Goal: Information Seeking & Learning: Learn about a topic

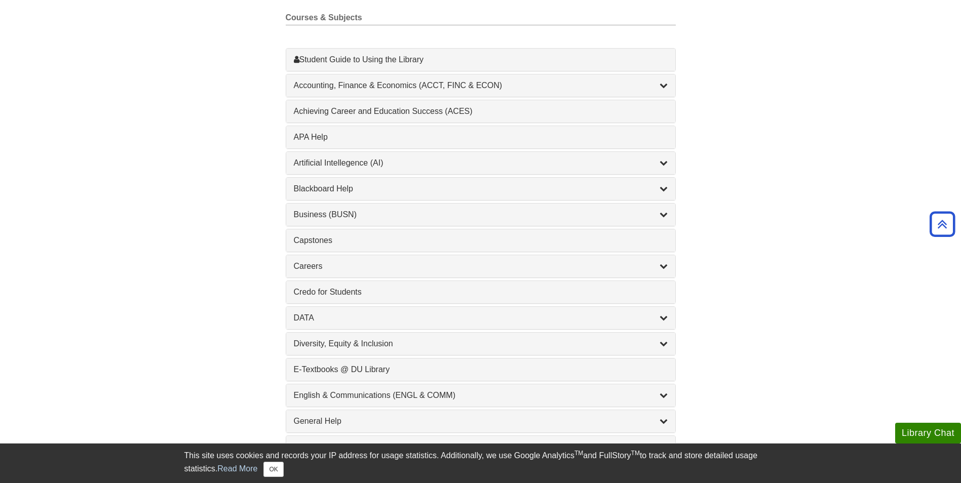
scroll to position [355, 0]
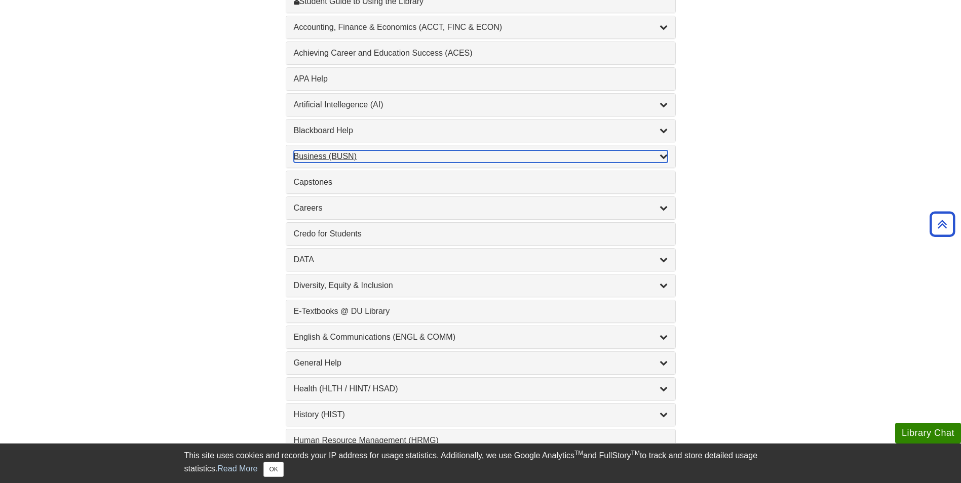
click at [662, 156] on icon "List of Subjects" at bounding box center [664, 156] width 8 height 8
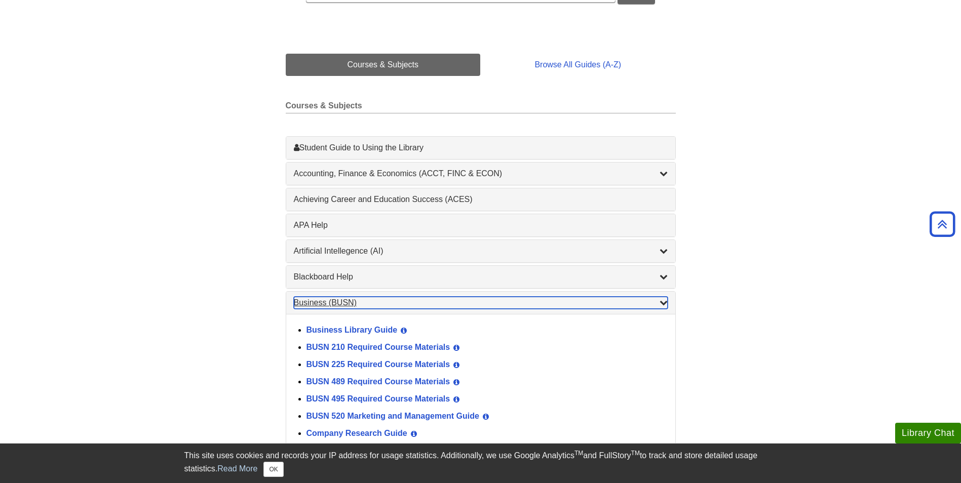
scroll to position [203, 0]
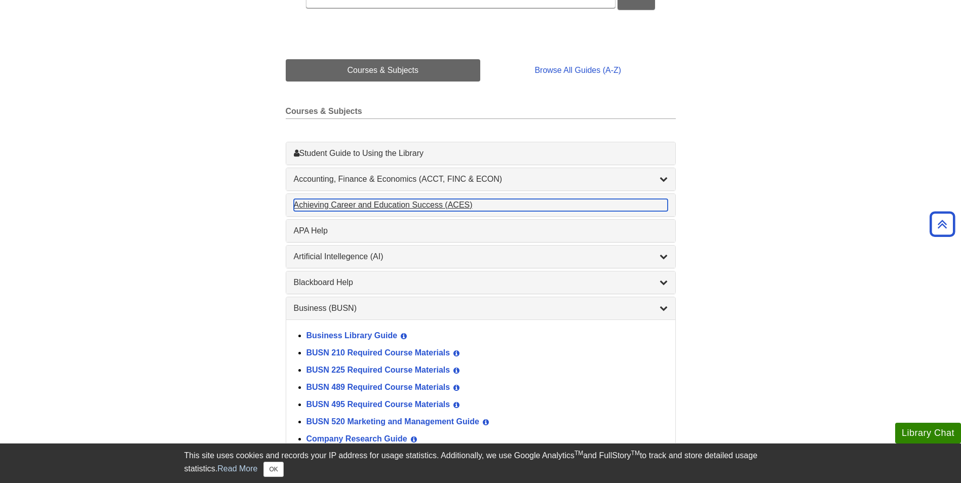
click at [309, 204] on div "Achieving Career and Education Success (ACES) , 1 guides" at bounding box center [481, 205] width 374 height 12
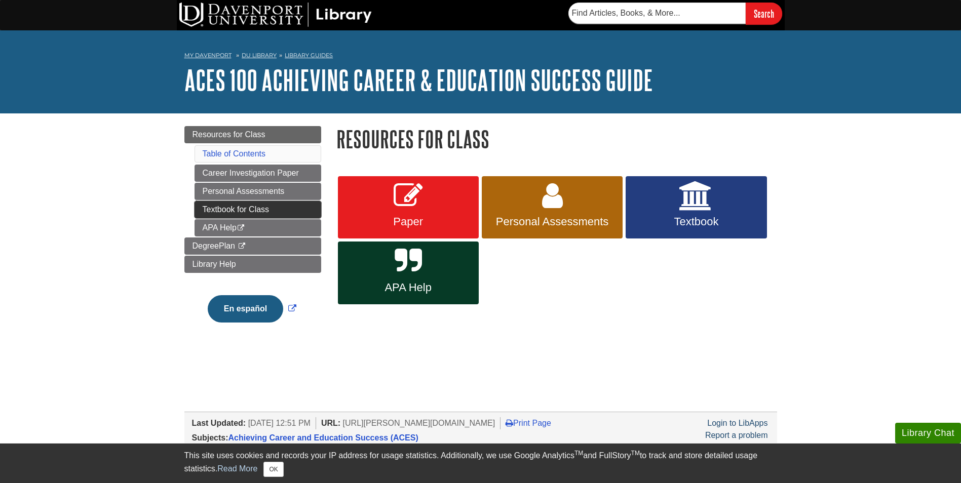
click at [271, 205] on link "Textbook for Class" at bounding box center [258, 209] width 127 height 17
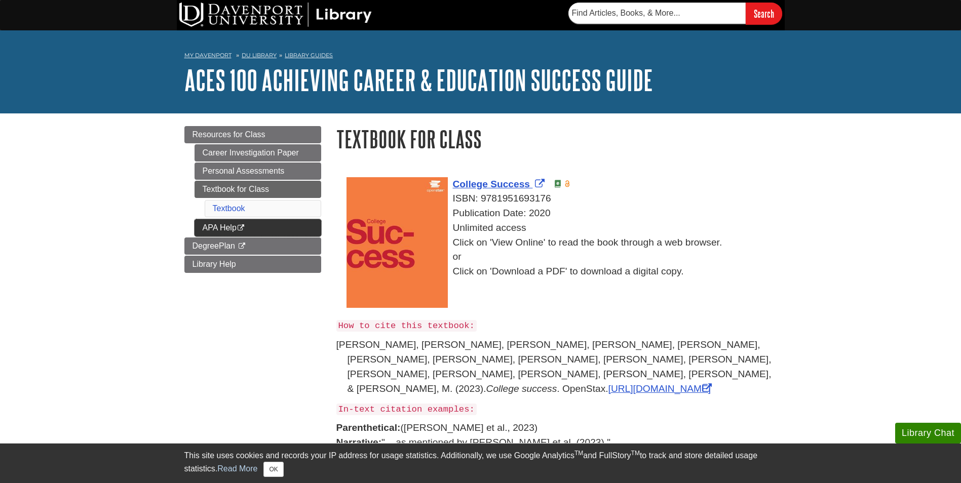
click at [208, 224] on link "APA Help This link opens in a new window" at bounding box center [258, 227] width 127 height 17
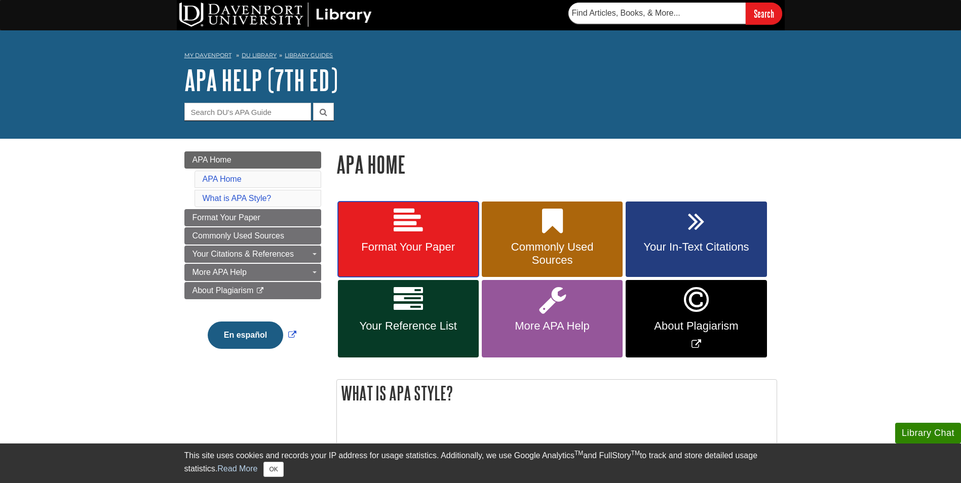
click at [419, 248] on span "Format Your Paper" at bounding box center [409, 247] width 126 height 13
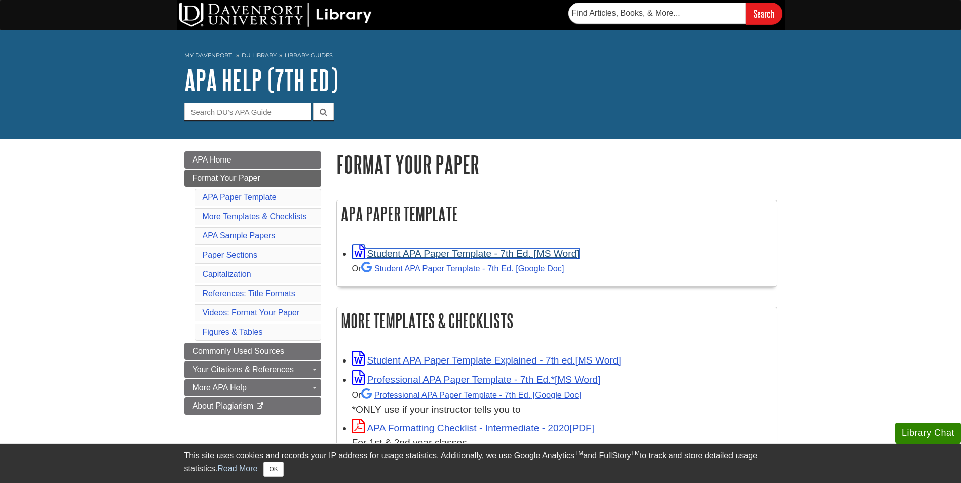
click at [544, 253] on link "Student APA Paper Template - 7th Ed. [MS Word]" at bounding box center [465, 253] width 227 height 11
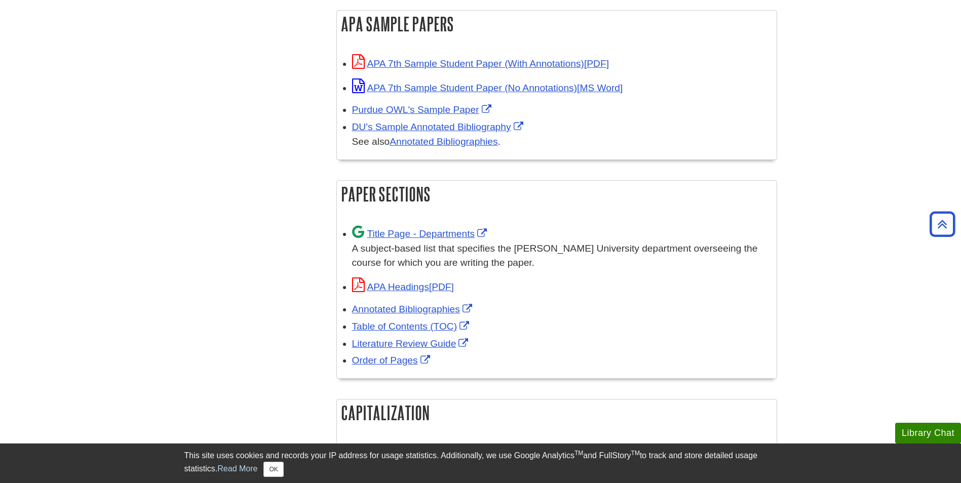
scroll to position [507, 0]
click at [376, 233] on link "Title Page - Departments" at bounding box center [421, 232] width 138 height 11
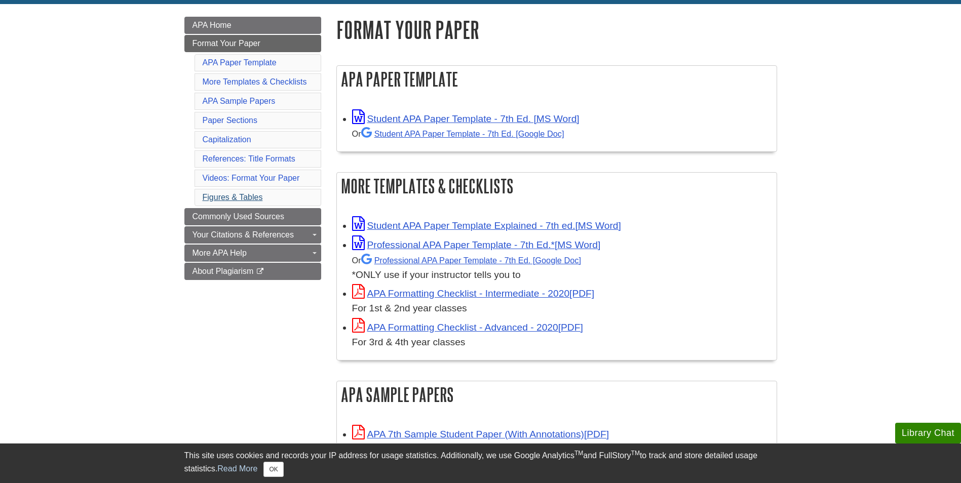
scroll to position [152, 0]
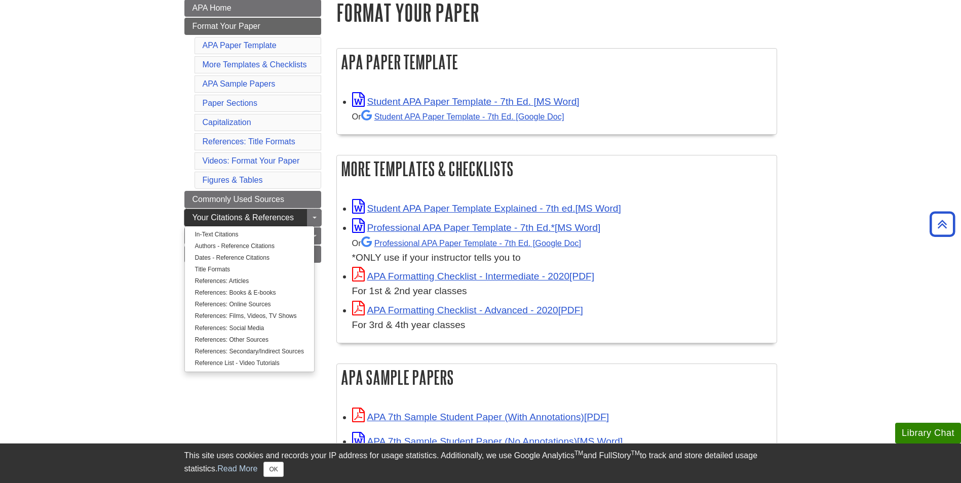
click at [225, 217] on span "Your Citations & References" at bounding box center [243, 217] width 101 height 9
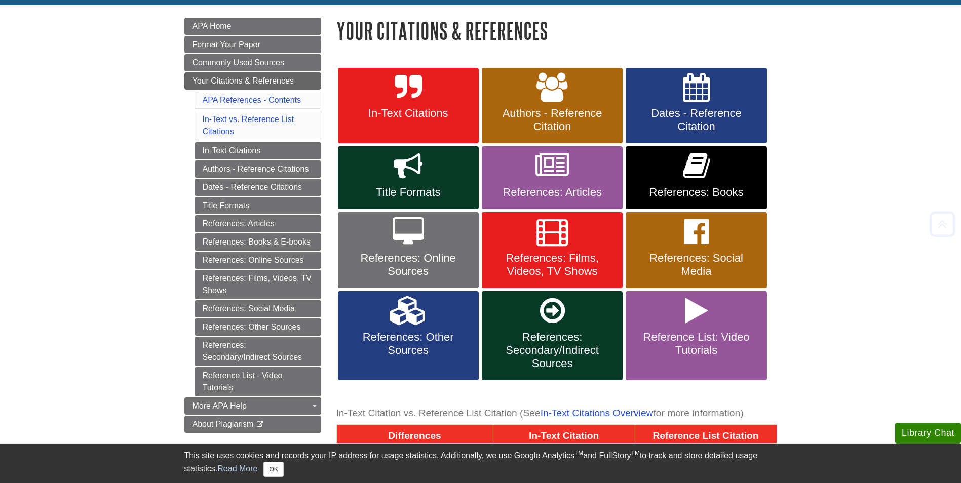
scroll to position [152, 0]
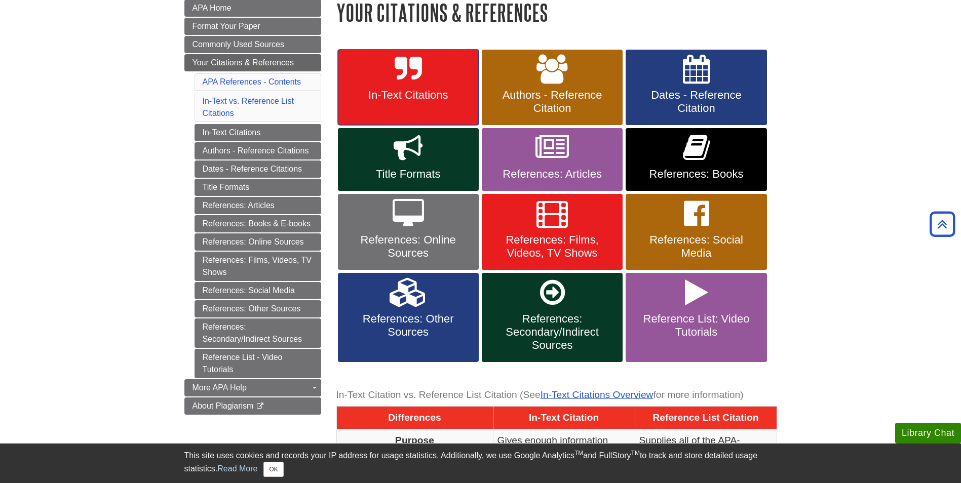
click at [396, 91] on span "In-Text Citations" at bounding box center [409, 95] width 126 height 13
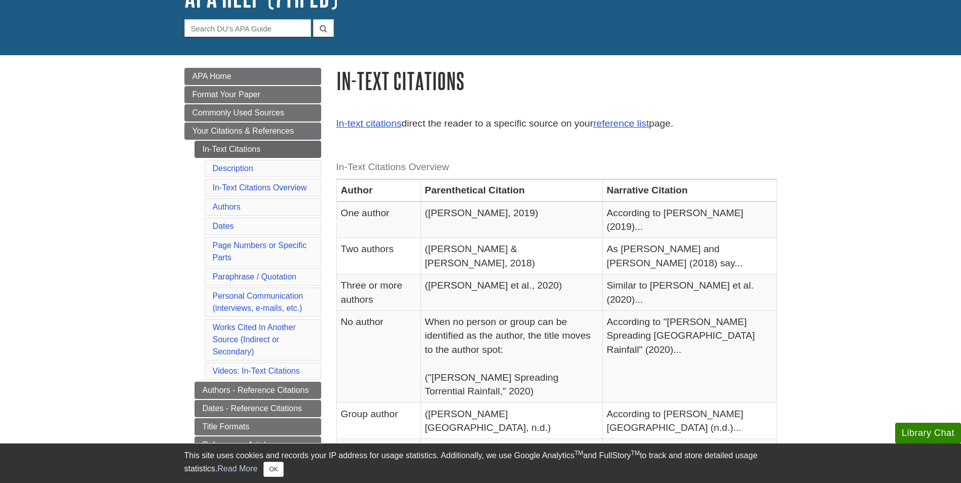
scroll to position [101, 0]
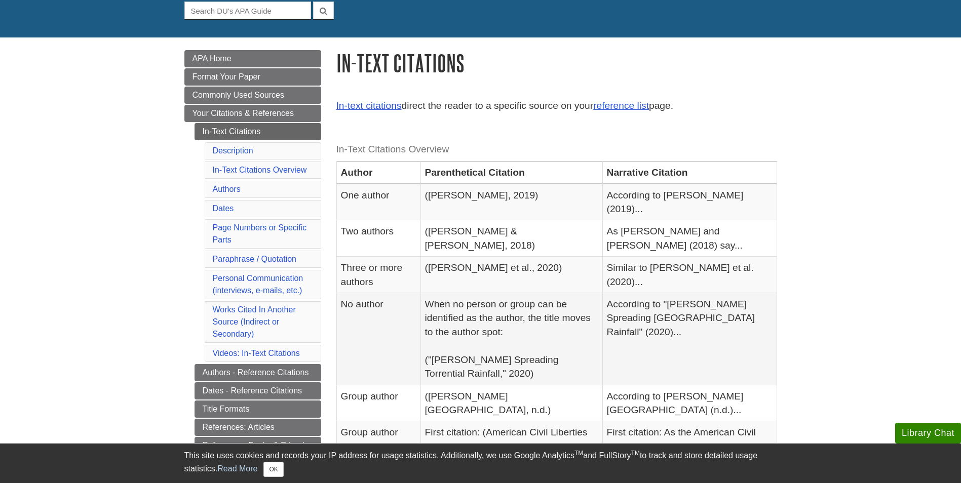
click at [458, 302] on td "When no person or group can be identified as the author, the title moves to the…" at bounding box center [512, 339] width 182 height 92
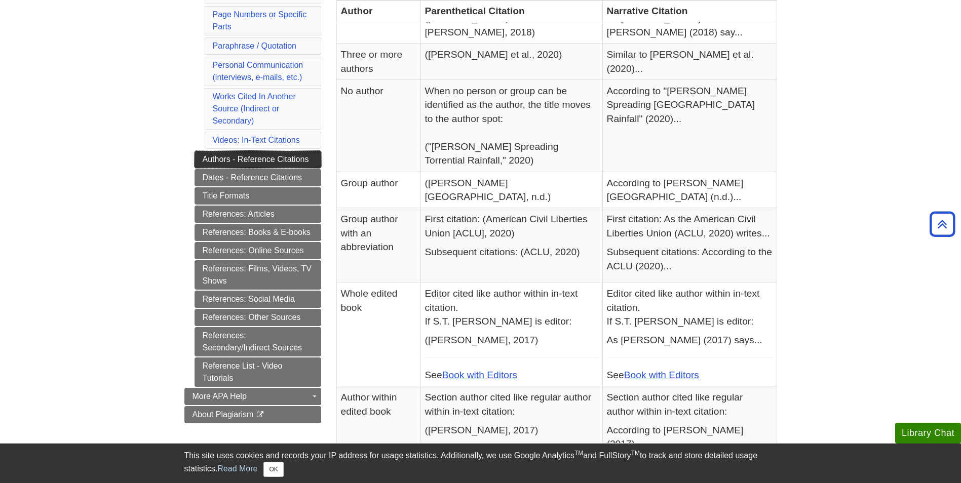
scroll to position [355, 0]
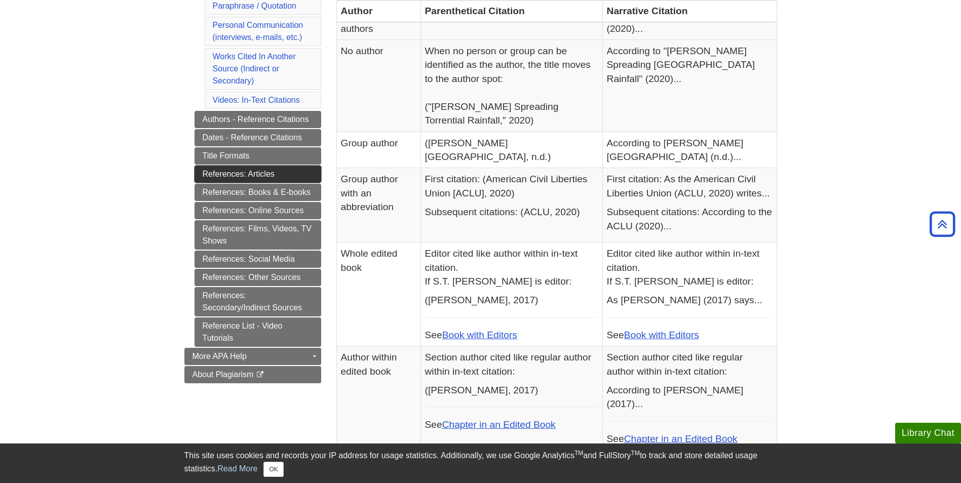
click at [246, 173] on link "References: Articles" at bounding box center [258, 174] width 127 height 17
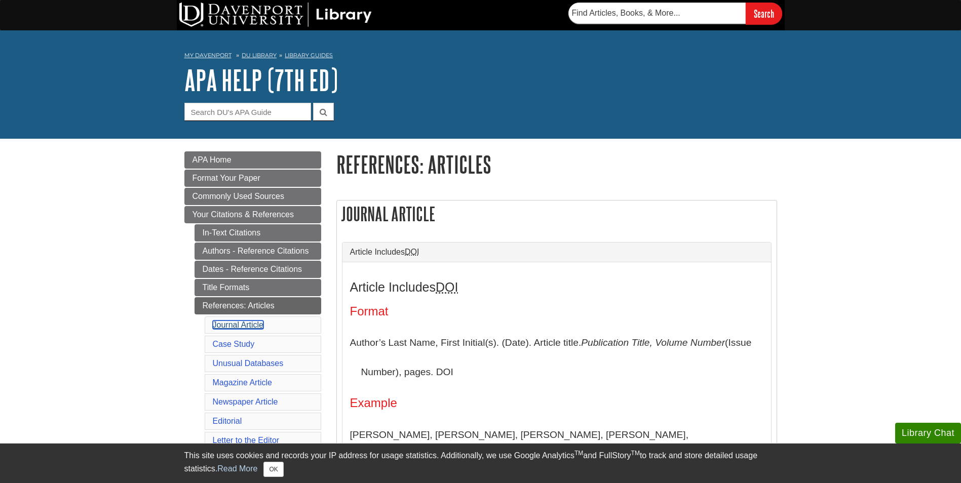
click at [244, 323] on link "Journal Article" at bounding box center [238, 325] width 51 height 9
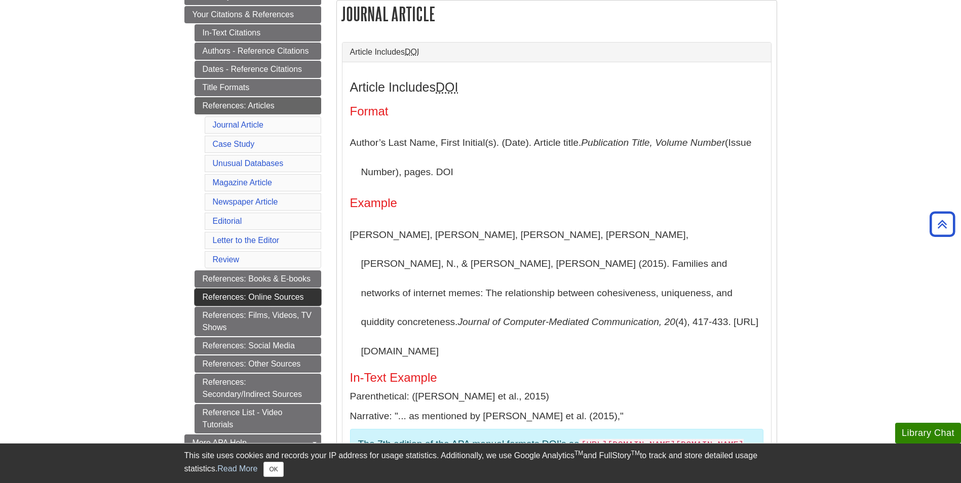
click at [247, 298] on link "References: Online Sources" at bounding box center [258, 297] width 127 height 17
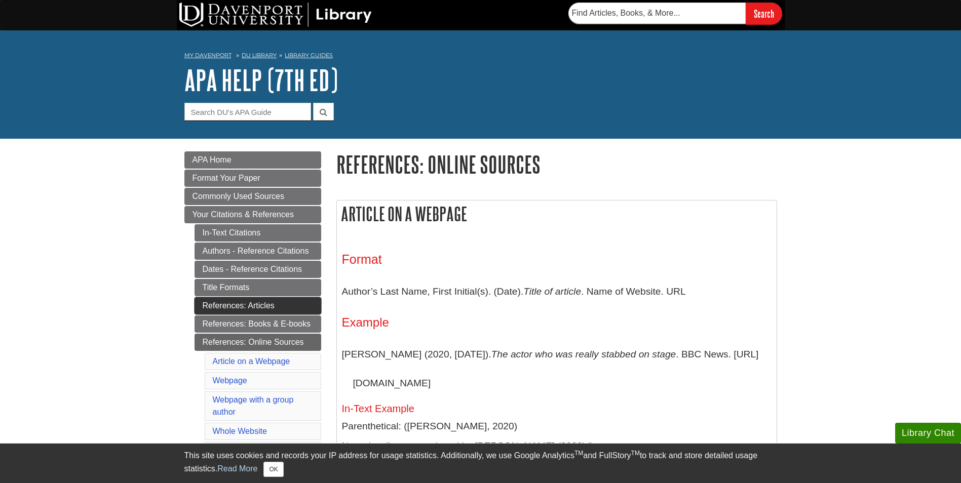
click at [227, 303] on link "References: Articles" at bounding box center [258, 305] width 127 height 17
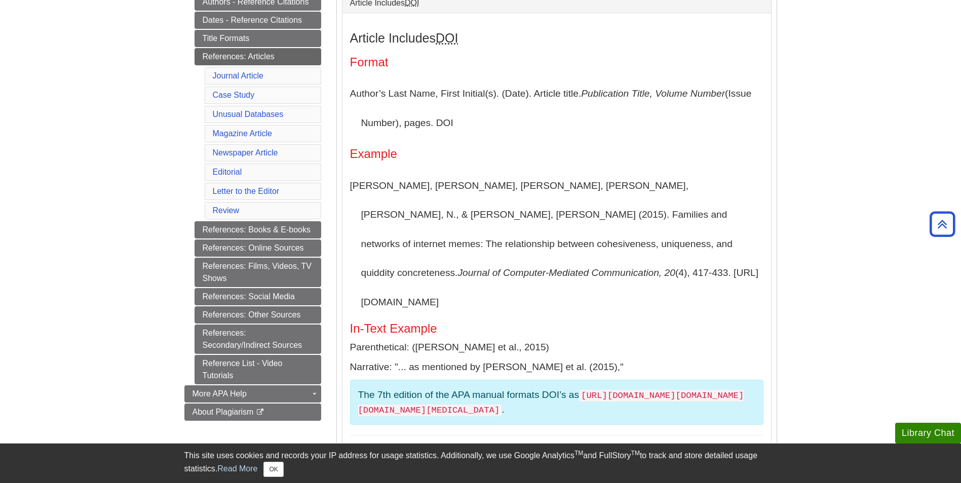
scroll to position [253, 0]
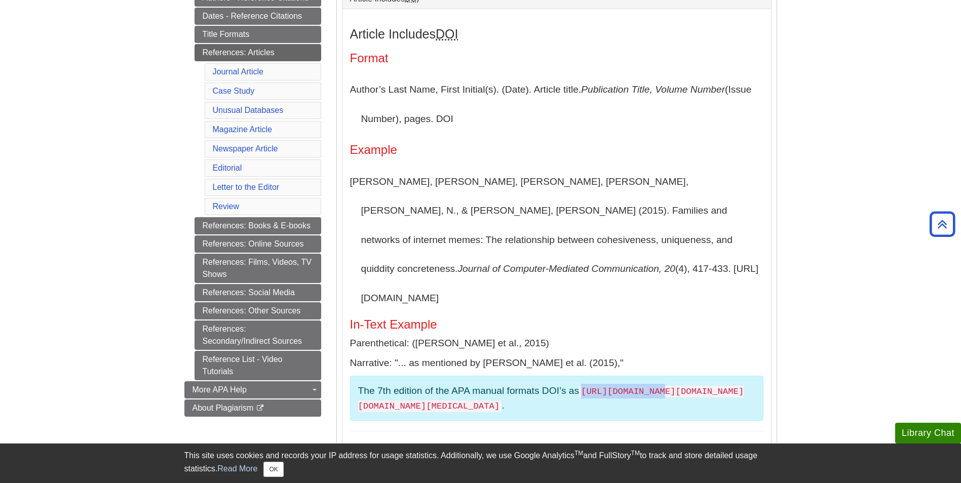
drag, startPoint x: 582, startPoint y: 361, endPoint x: 660, endPoint y: 362, distance: 77.5
click at [660, 386] on code "[URL][DOMAIN_NAME][DOMAIN_NAME][DOMAIN_NAME][MEDICAL_DATA]" at bounding box center [551, 399] width 386 height 26
click at [546, 256] on p "[PERSON_NAME], [PERSON_NAME], [PERSON_NAME], [PERSON_NAME], [PERSON_NAME], N., …" at bounding box center [556, 240] width 413 height 146
click at [266, 229] on link "References: Books & E-books" at bounding box center [258, 225] width 127 height 17
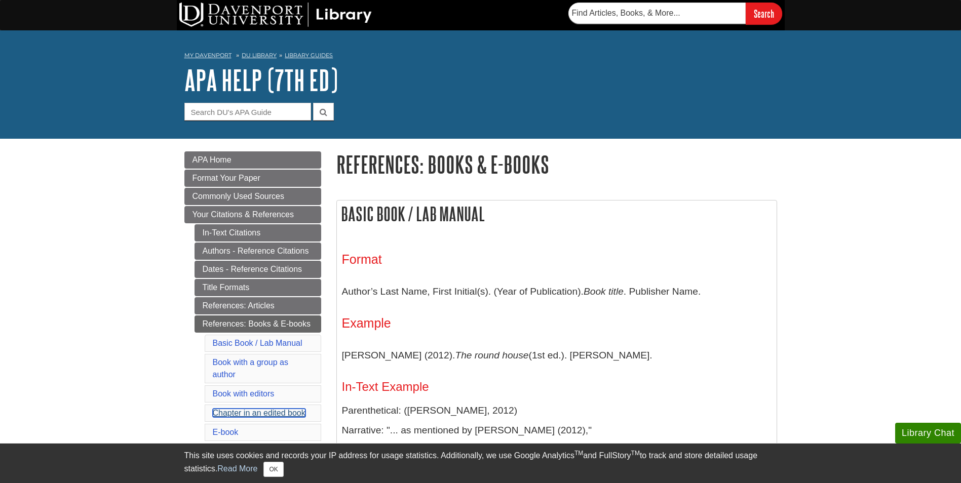
click at [257, 411] on link "Chapter in an edited book" at bounding box center [259, 413] width 93 height 9
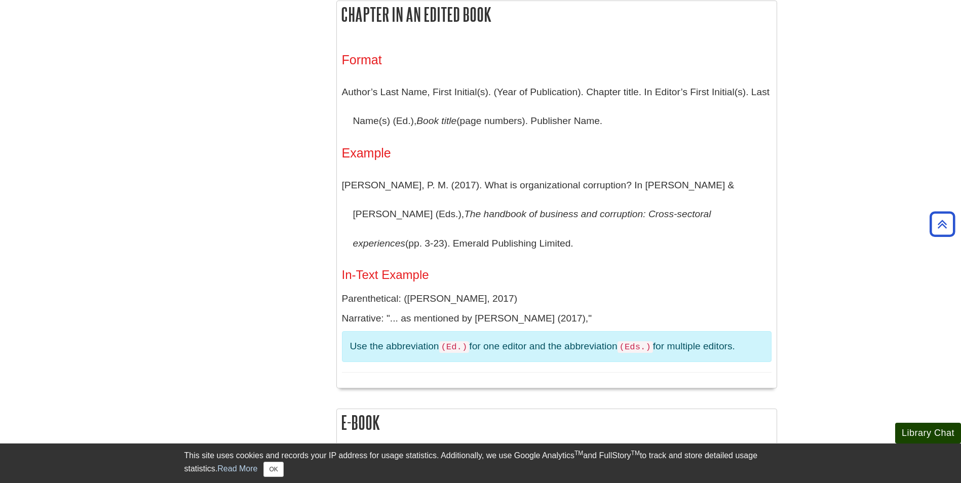
click at [924, 426] on button "Library Chat" at bounding box center [928, 433] width 66 height 21
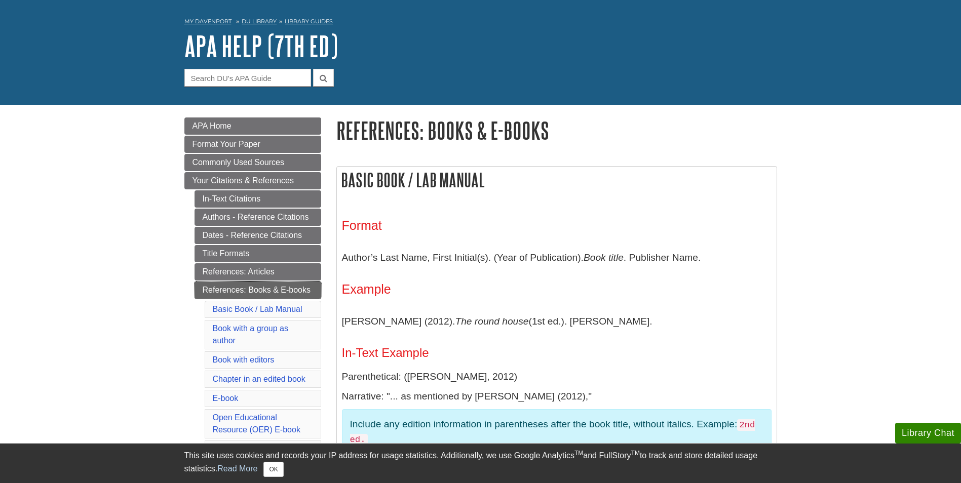
scroll to position [51, 0]
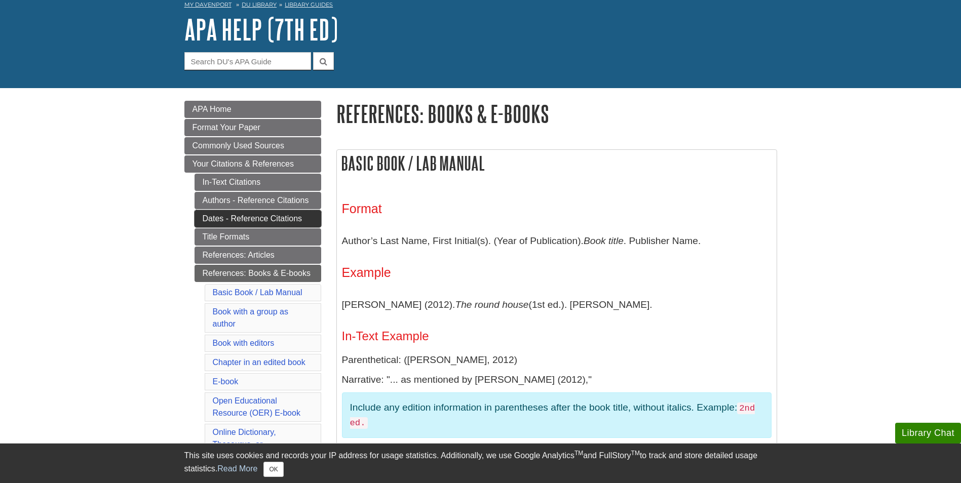
click at [236, 216] on link "Dates - Reference Citations" at bounding box center [258, 218] width 127 height 17
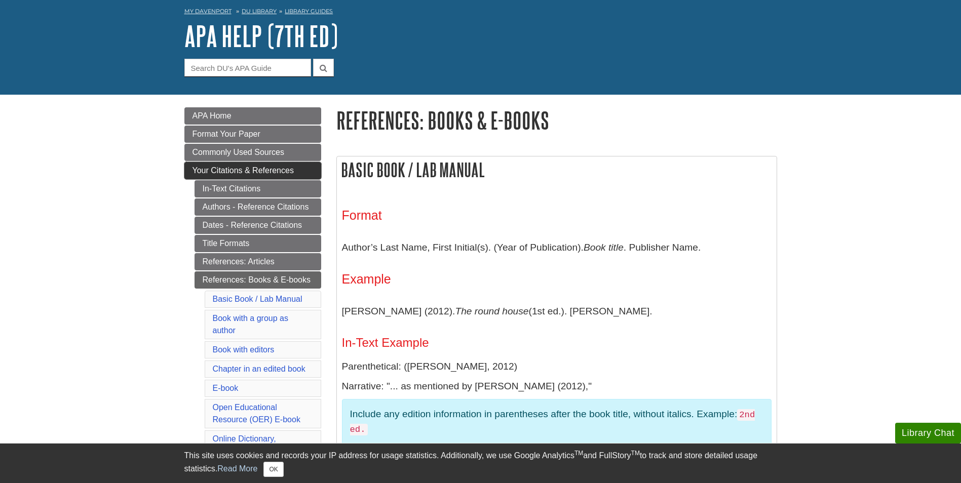
scroll to position [0, 0]
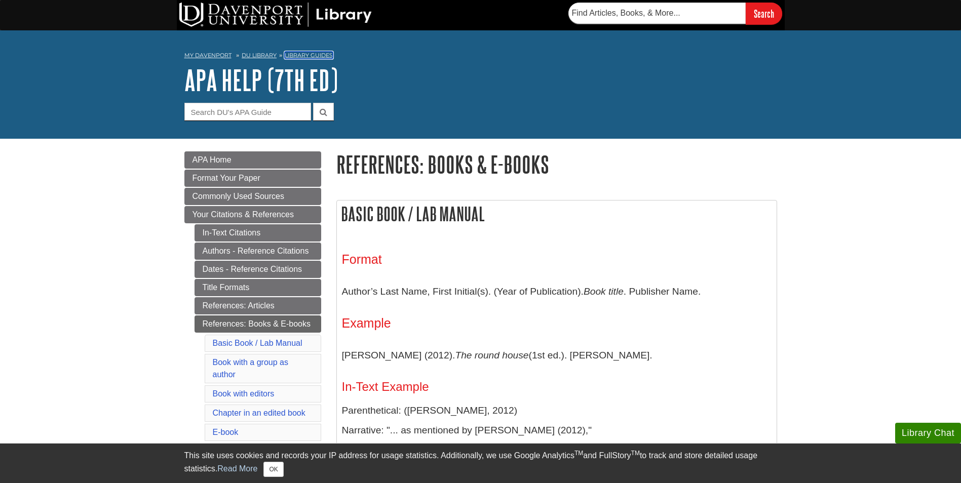
click at [302, 54] on link "Library Guides" at bounding box center [309, 55] width 48 height 7
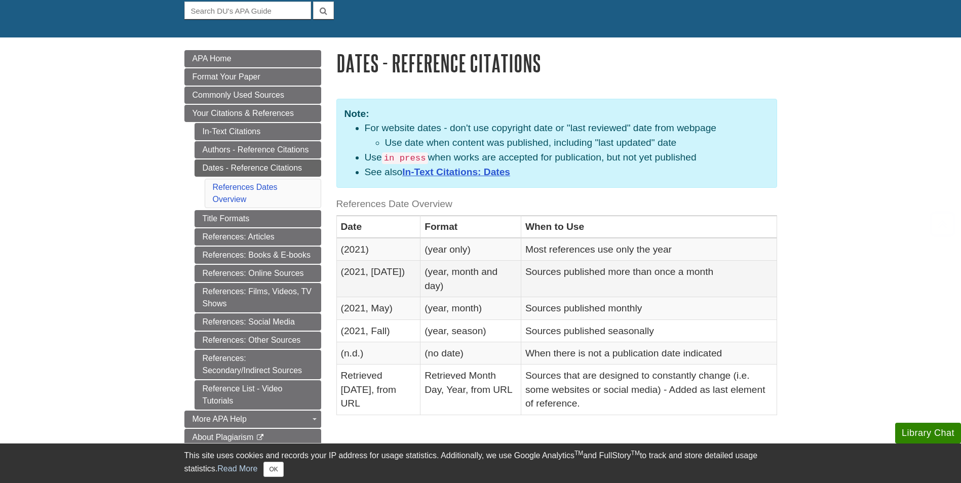
scroll to position [152, 0]
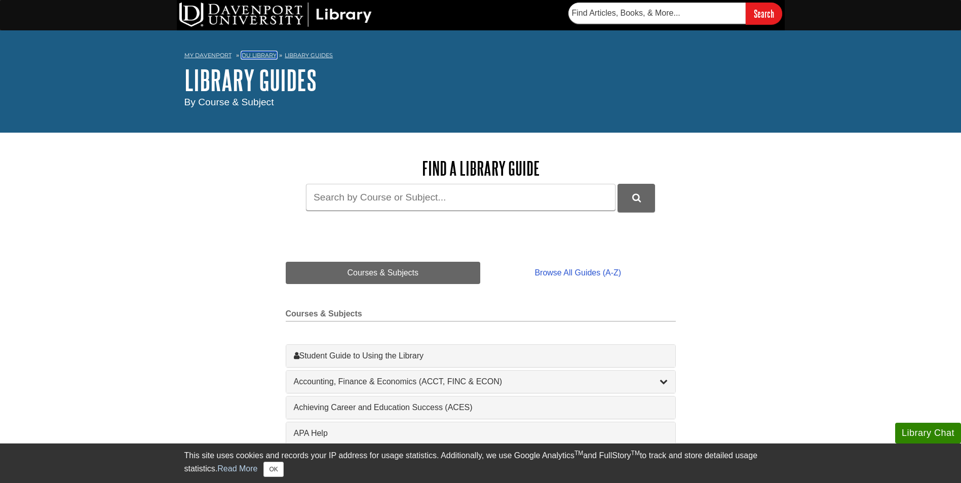
click at [253, 52] on link "DU Library" at bounding box center [259, 55] width 35 height 7
